Goal: Transaction & Acquisition: Book appointment/travel/reservation

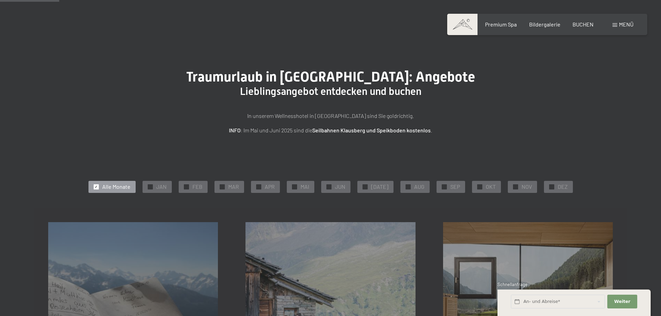
click at [332, 185] on div at bounding box center [328, 187] width 5 height 5
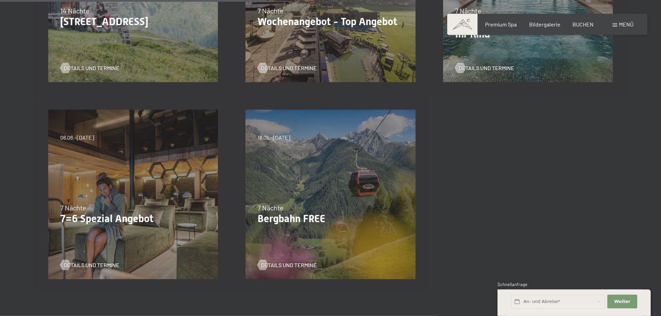
scroll to position [316, 0]
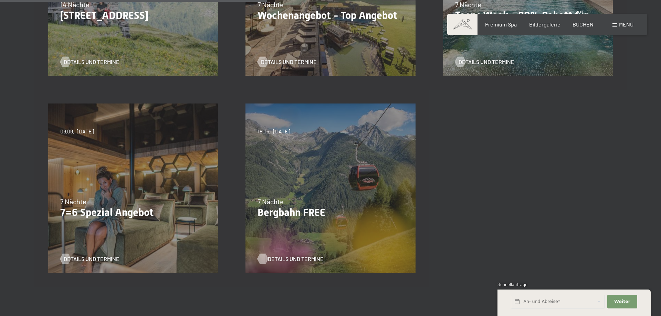
click at [295, 259] on span "Details und Termine" at bounding box center [296, 259] width 56 height 8
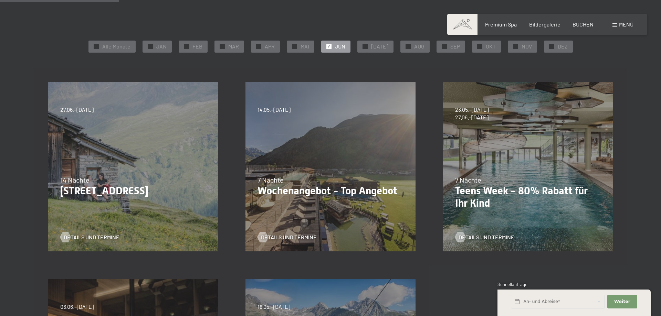
click at [331, 44] on div at bounding box center [328, 46] width 5 height 5
click at [366, 46] on span "✓" at bounding box center [365, 46] width 3 height 5
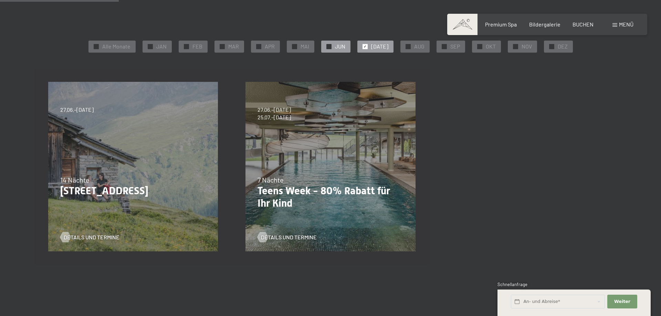
click at [330, 44] on div at bounding box center [328, 46] width 5 height 5
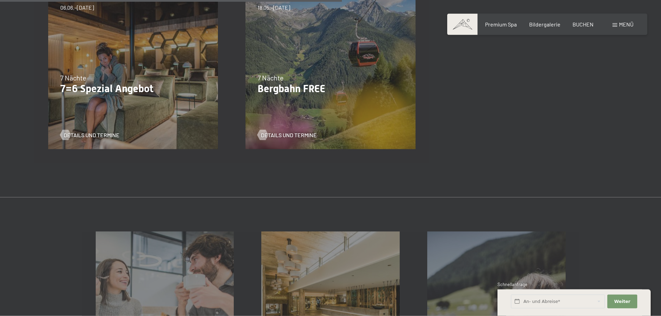
scroll to position [457, 0]
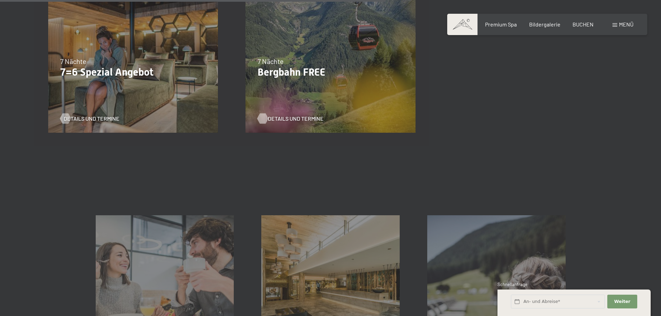
click at [287, 119] on span "Details und Termine" at bounding box center [296, 119] width 56 height 8
